Goal: Navigation & Orientation: Find specific page/section

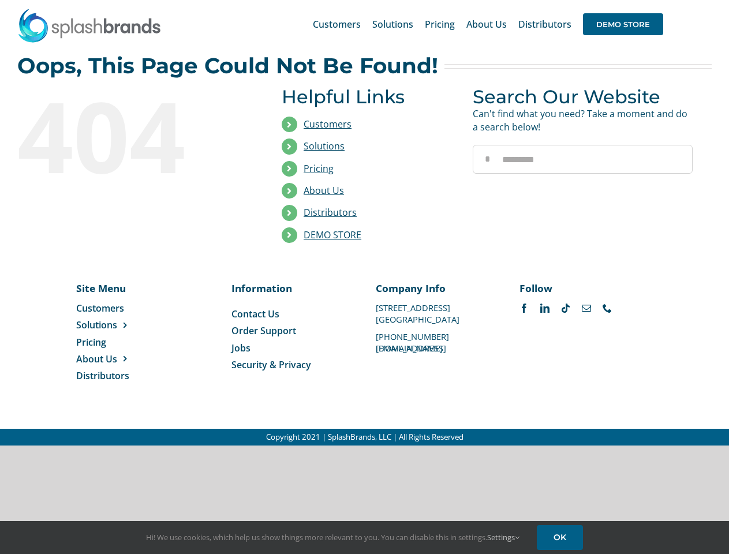
click at [364, 223] on li "Distributors" at bounding box center [369, 213] width 174 height 22
click at [659, 0] on div "Search for: * Customers Solutions Stores New Hire Kits Manufacturing Store Mark…" at bounding box center [364, 24] width 694 height 48
click at [623, 24] on span "DEMO STORE" at bounding box center [623, 24] width 80 height 22
click at [332, 235] on link "DEMO STORE" at bounding box center [333, 235] width 58 height 13
click at [115, 325] on span "Solutions" at bounding box center [96, 325] width 41 height 13
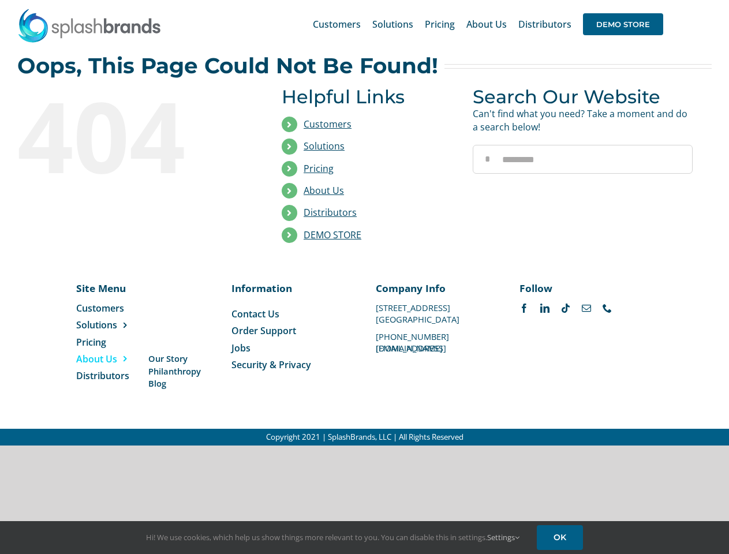
click at [115, 359] on span "About Us" at bounding box center [96, 359] width 41 height 13
click at [504, 537] on link "Settings" at bounding box center [503, 537] width 32 height 10
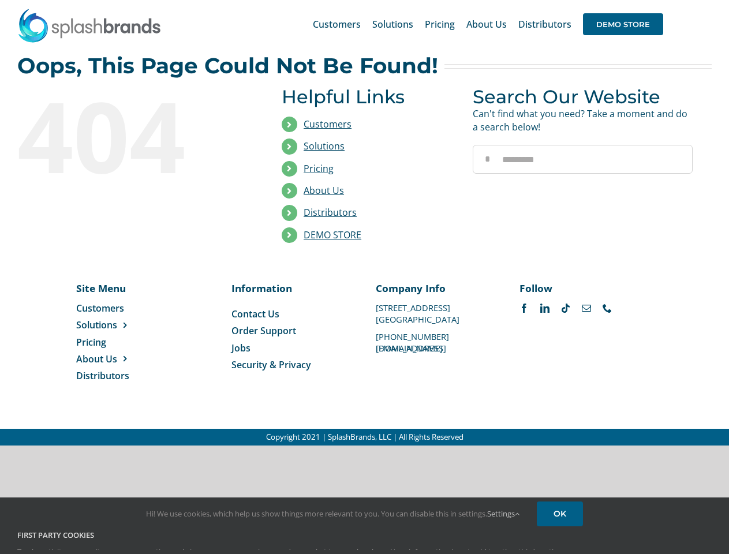
click at [562, 537] on div "First Party Cookies Tracks activity on our site, so we can continuously improve…" at bounding box center [365, 552] width 712 height 44
